Goal: Task Accomplishment & Management: Use online tool/utility

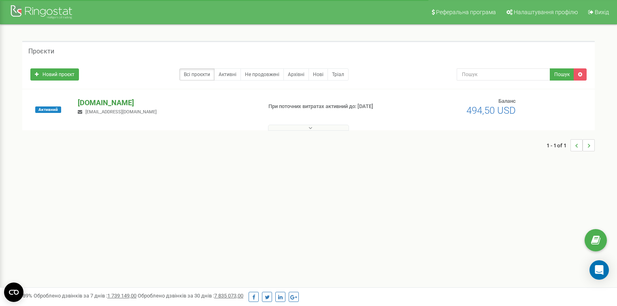
click at [102, 102] on p "[DOMAIN_NAME]" at bounding box center [166, 103] width 177 height 11
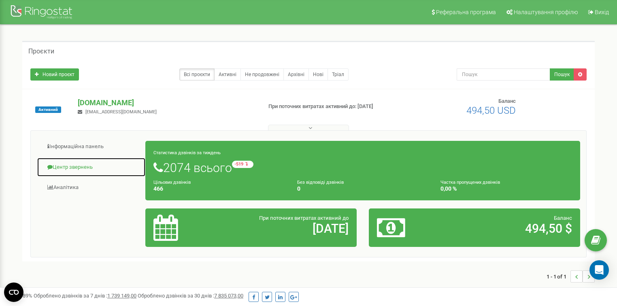
click at [67, 168] on link "Центр звернень" at bounding box center [91, 168] width 109 height 20
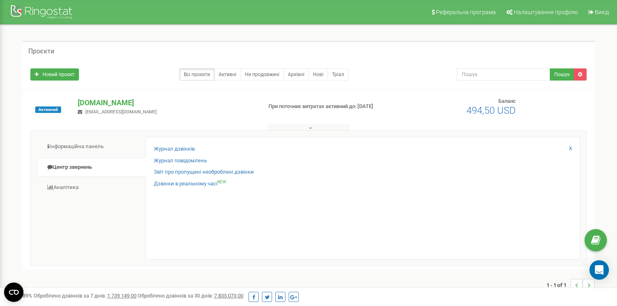
click at [174, 145] on div "Журнал дзвінків Журнал повідомлень Звіт про пропущені необроблені дзвінки Дзвін…" at bounding box center [362, 198] width 435 height 123
click at [172, 149] on link "Журнал дзвінків" at bounding box center [174, 149] width 41 height 8
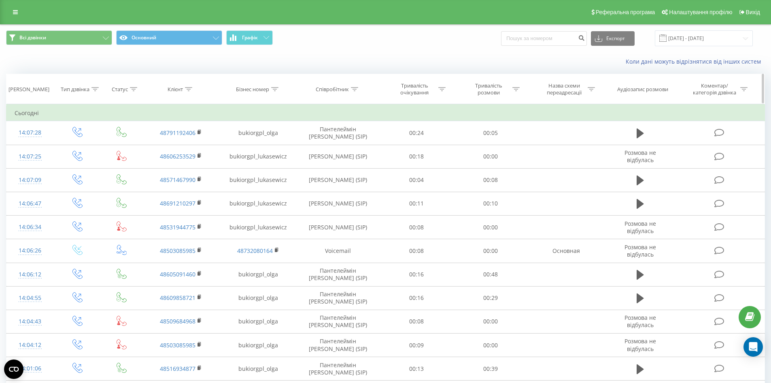
click at [356, 92] on div at bounding box center [354, 89] width 7 height 7
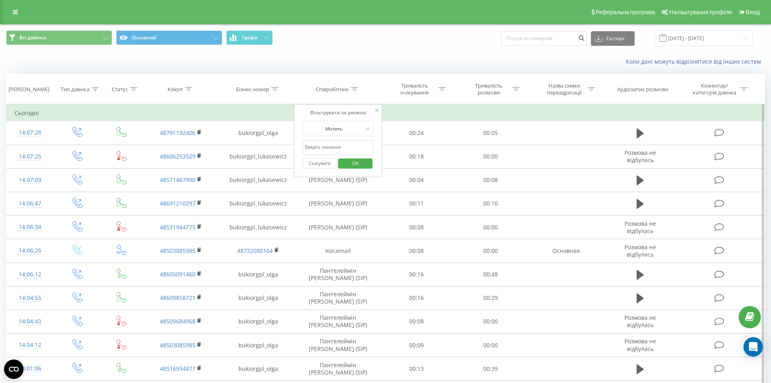
drag, startPoint x: 349, startPoint y: 146, endPoint x: 348, endPoint y: 151, distance: 5.4
click at [349, 146] on input "text" at bounding box center [337, 147] width 71 height 14
type input "[PERSON_NAME]"
click at [361, 164] on span "OK" at bounding box center [355, 163] width 23 height 13
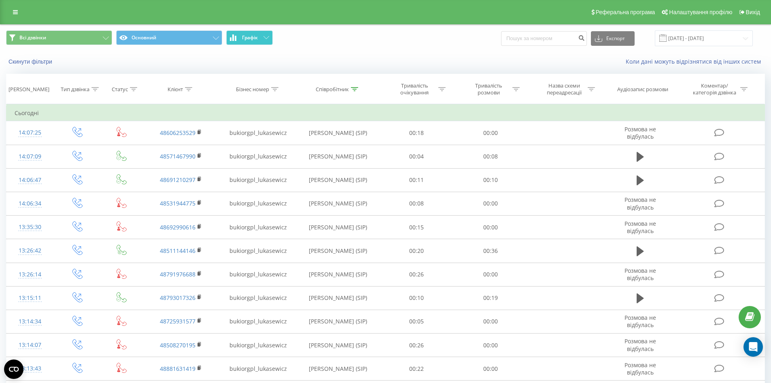
click at [259, 34] on button "Графік" at bounding box center [249, 37] width 47 height 15
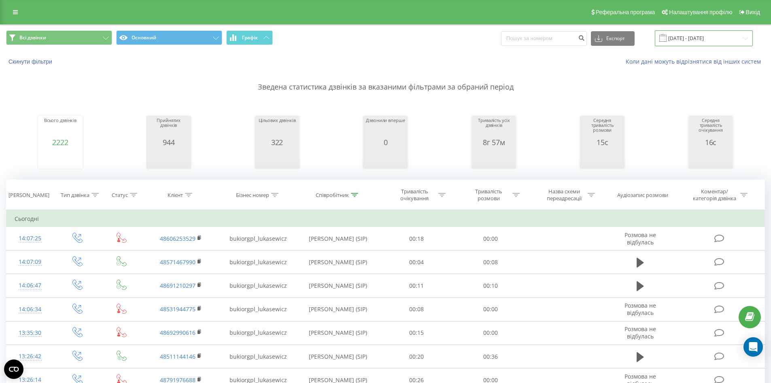
click at [693, 38] on input "[DATE] - [DATE]" at bounding box center [704, 38] width 98 height 16
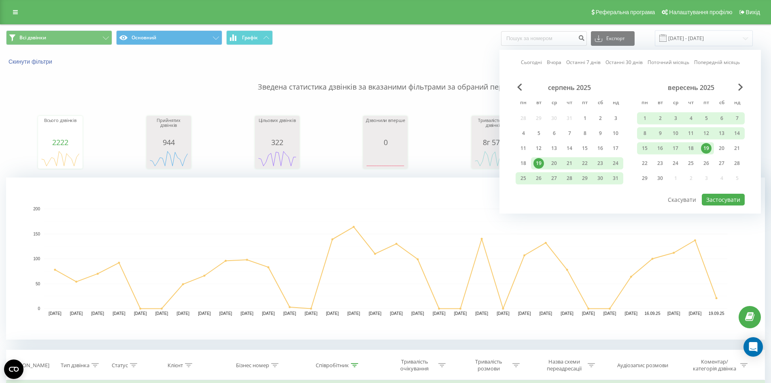
click at [706, 149] on div "19" at bounding box center [706, 148] width 11 height 11
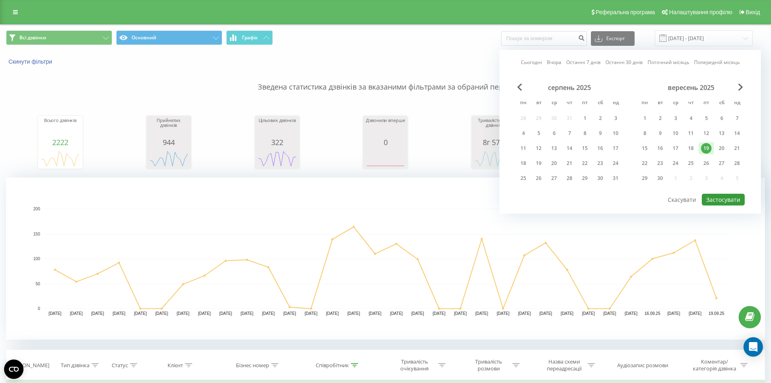
click at [715, 197] on button "Застосувати" at bounding box center [723, 200] width 43 height 12
type input "[DATE] - [DATE]"
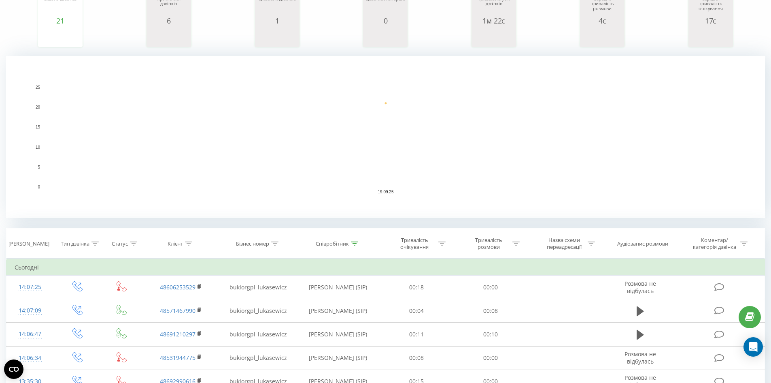
scroll to position [40, 0]
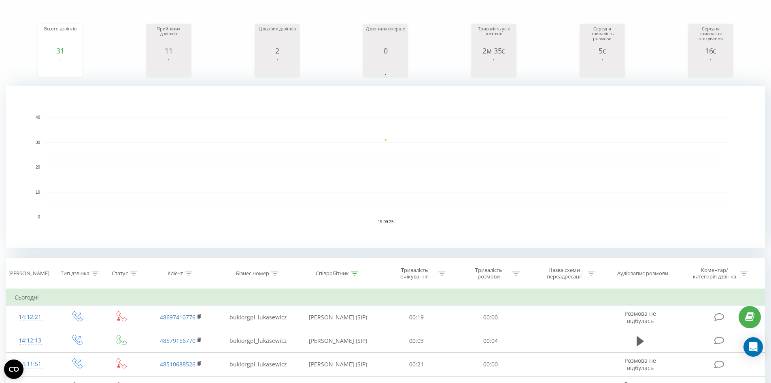
scroll to position [202, 0]
